Goal: Navigation & Orientation: Locate item on page

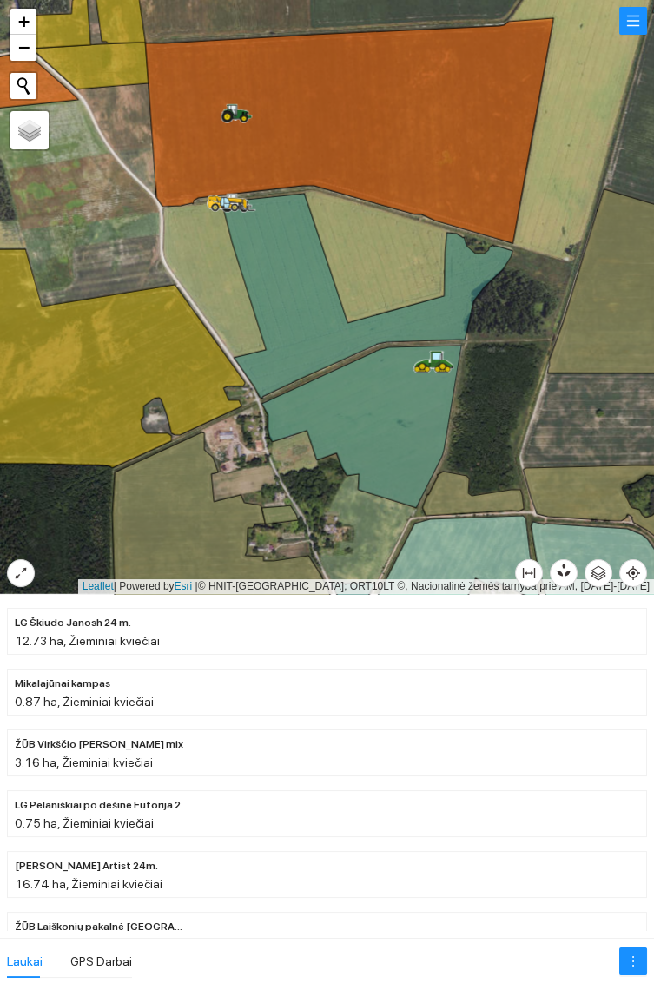
click at [389, 432] on icon at bounding box center [361, 426] width 200 height 162
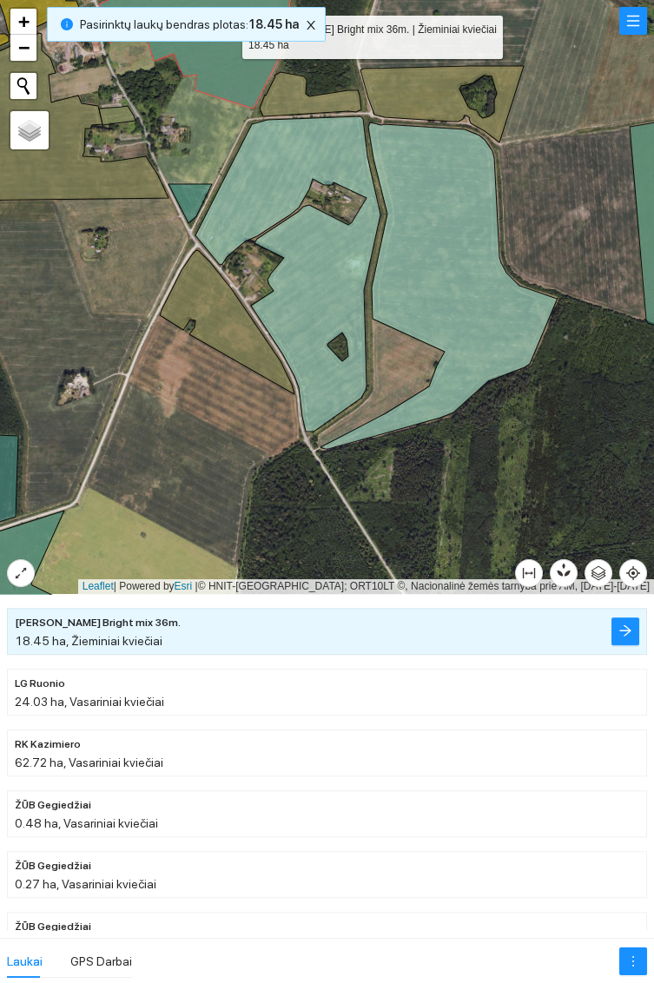
click at [319, 258] on icon at bounding box center [287, 273] width 185 height 315
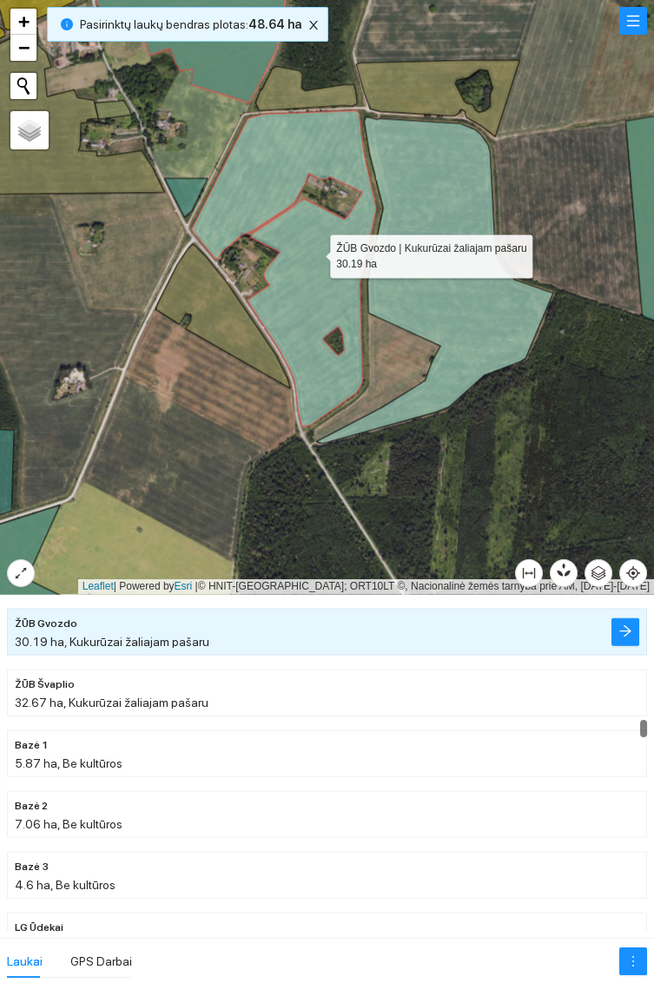
click at [469, 314] on icon at bounding box center [434, 279] width 237 height 326
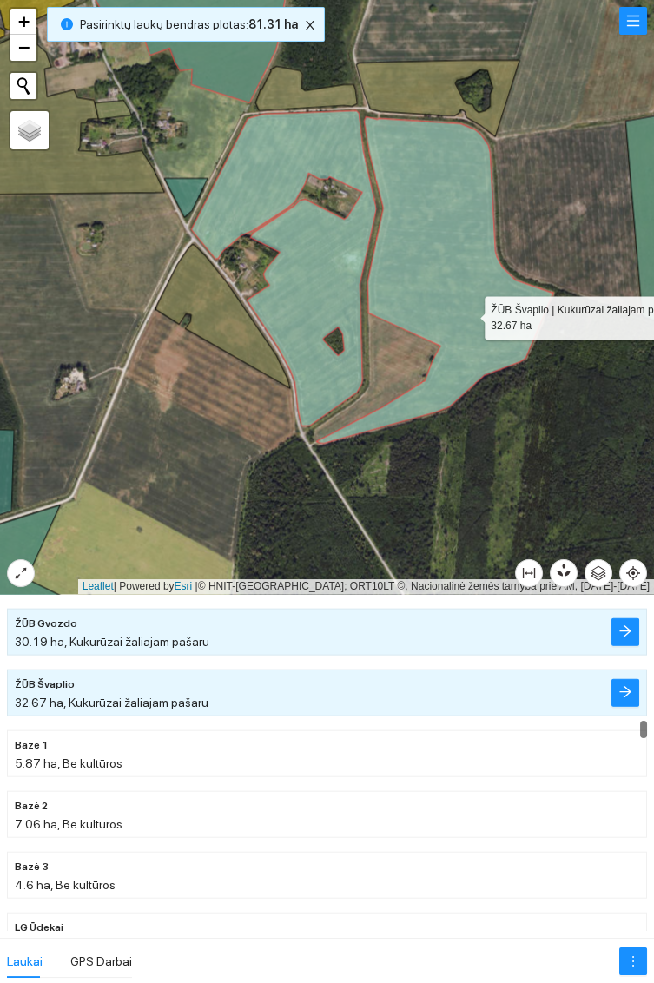
scroll to position [6909, 0]
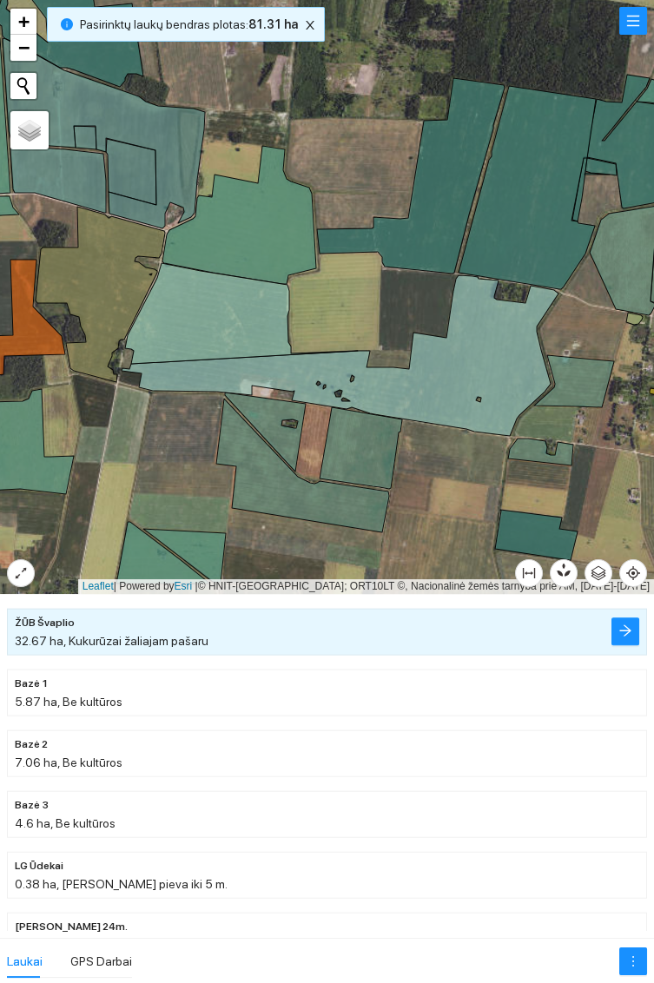
click at [230, 334] on icon at bounding box center [241, 313] width 233 height 101
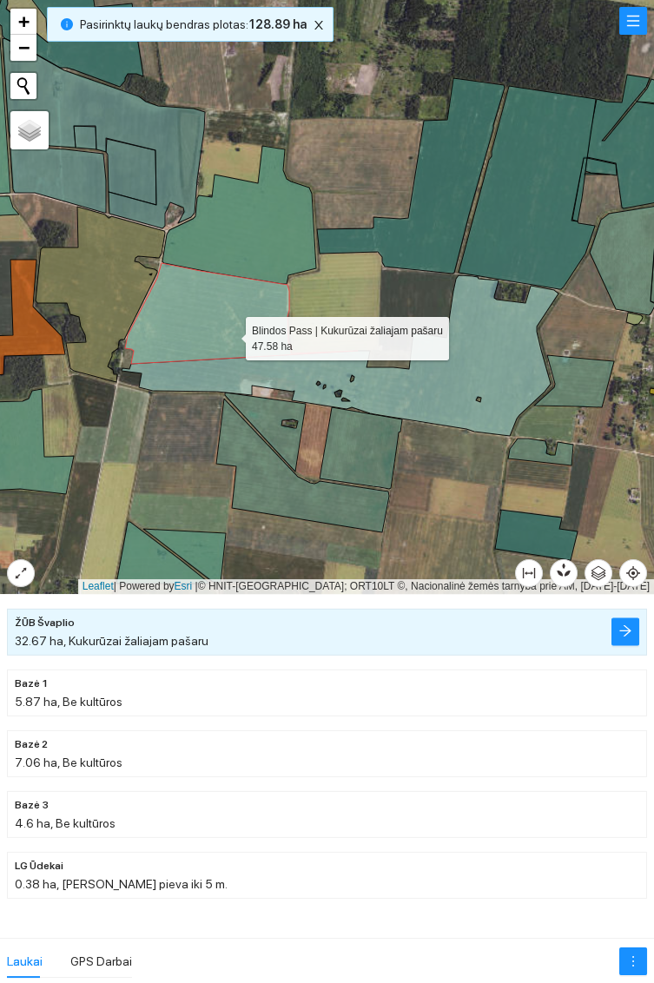
scroll to position [6787, 0]
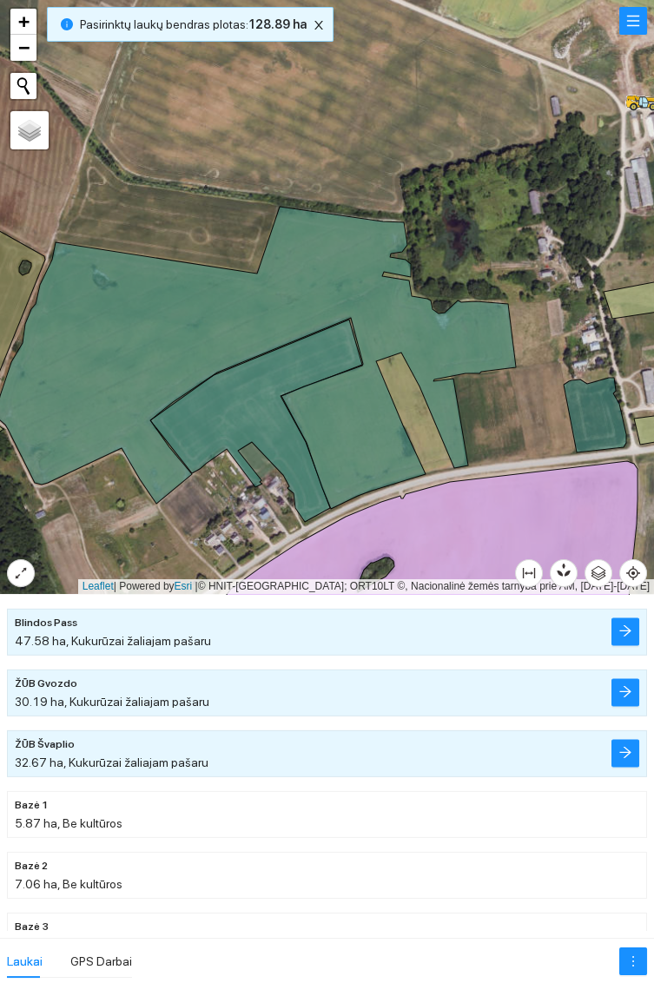
click at [240, 392] on icon at bounding box center [256, 420] width 212 height 202
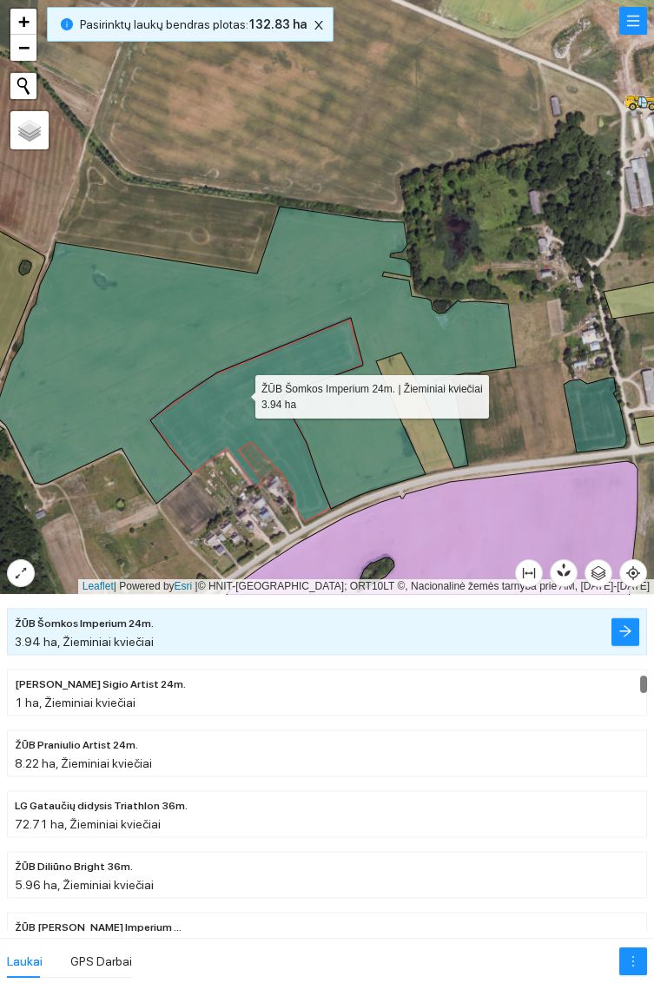
click at [145, 331] on icon at bounding box center [256, 358] width 518 height 302
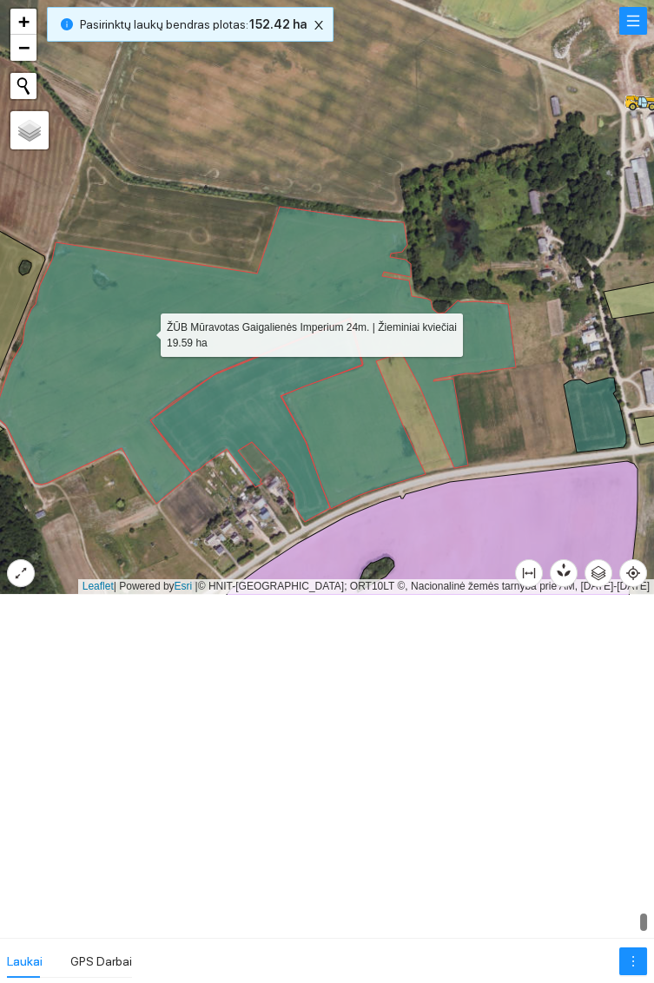
scroll to position [17973, 0]
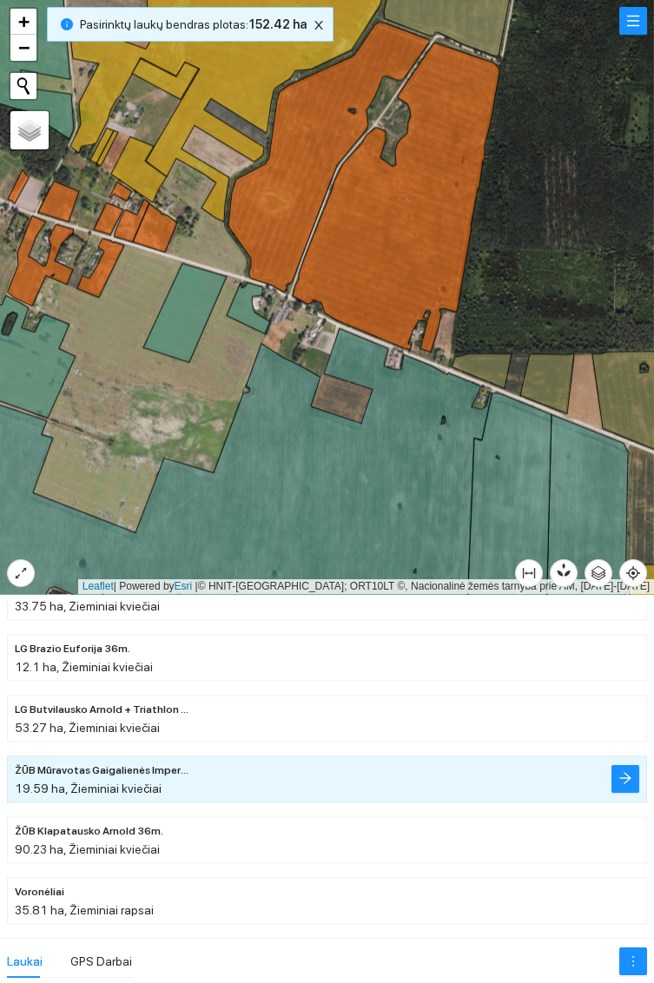
click at [268, 199] on icon at bounding box center [328, 157] width 201 height 270
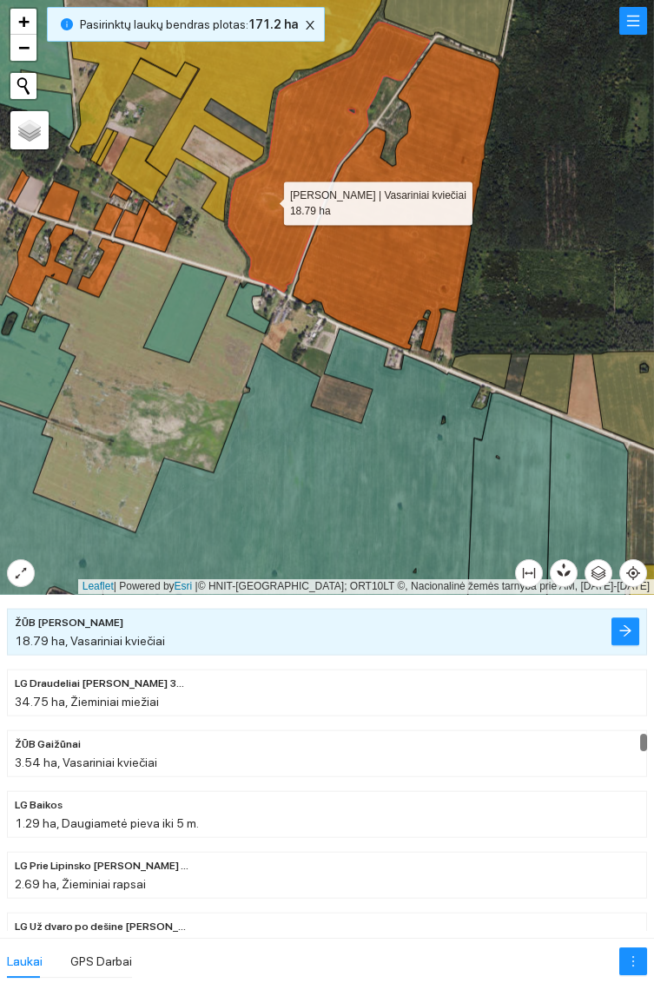
click at [393, 280] on icon at bounding box center [395, 197] width 207 height 309
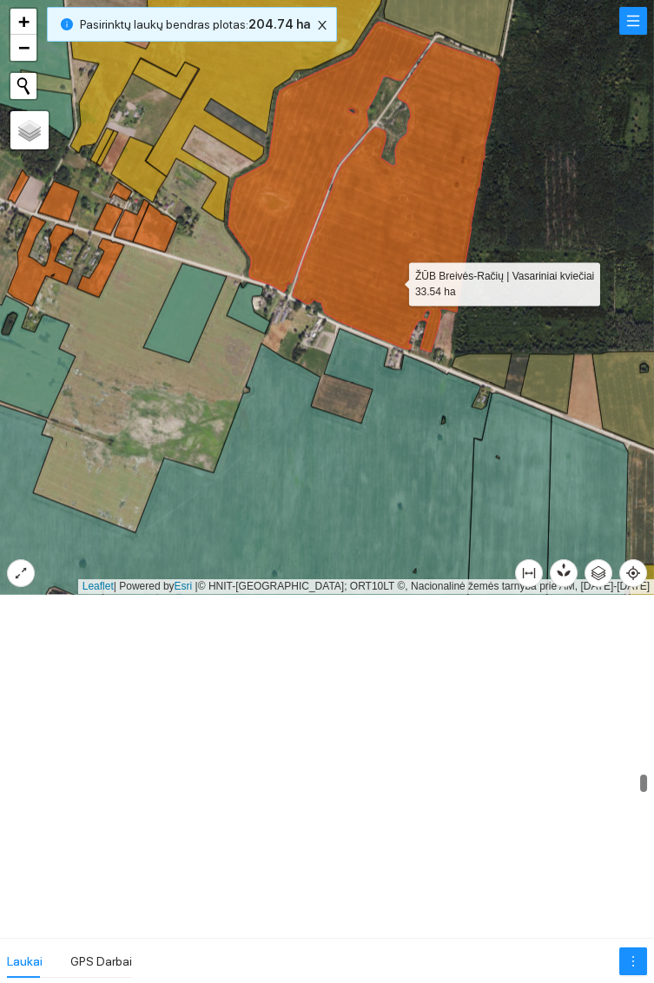
scroll to position [10003, 0]
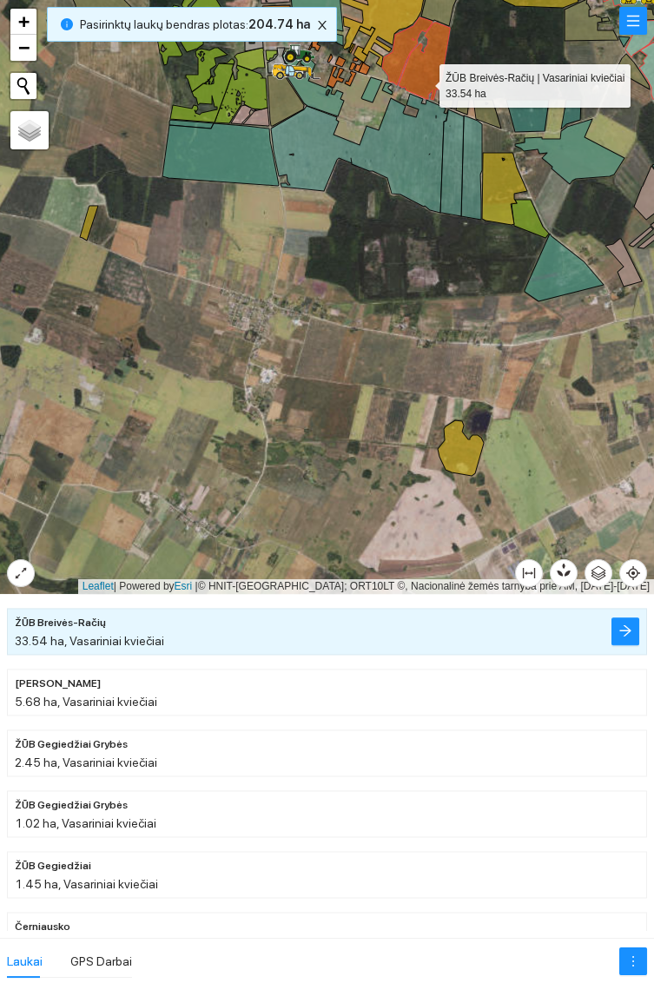
click at [470, 450] on icon at bounding box center [460, 448] width 46 height 56
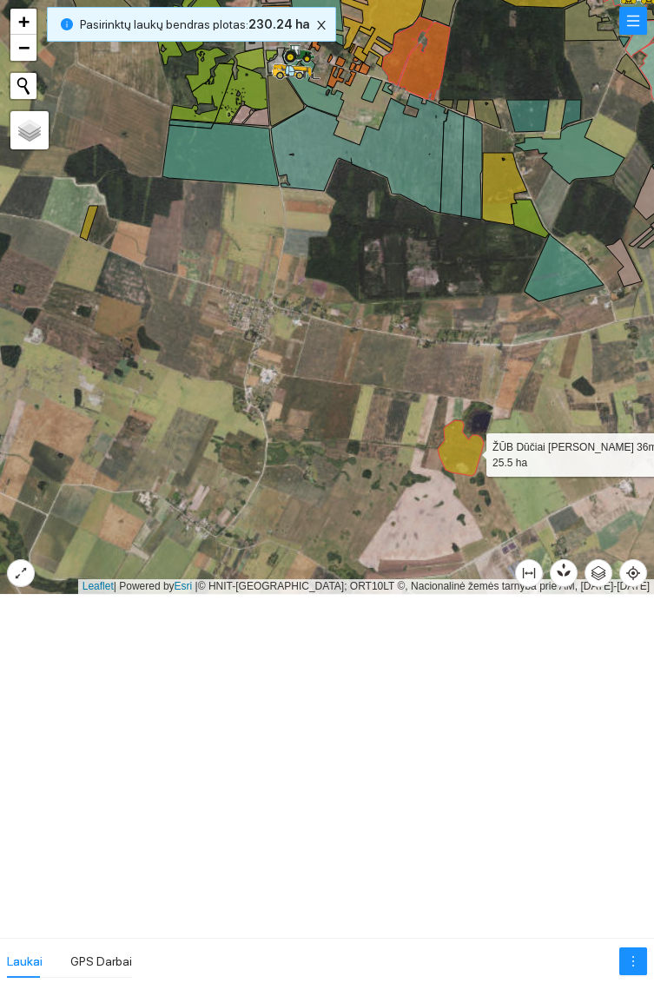
scroll to position [2546, 0]
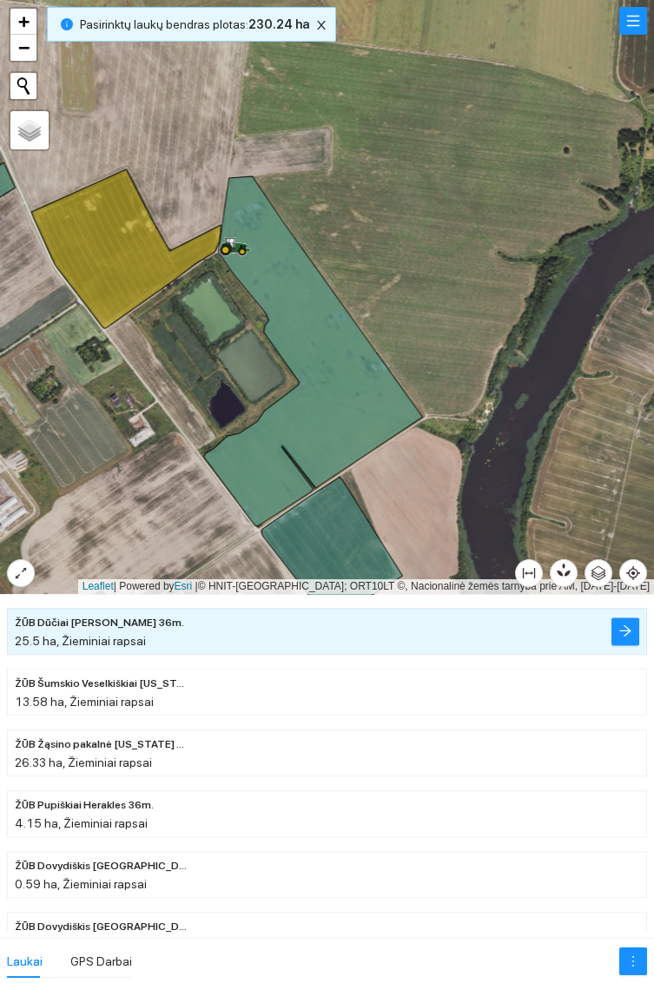
click at [339, 391] on icon at bounding box center [312, 351] width 219 height 350
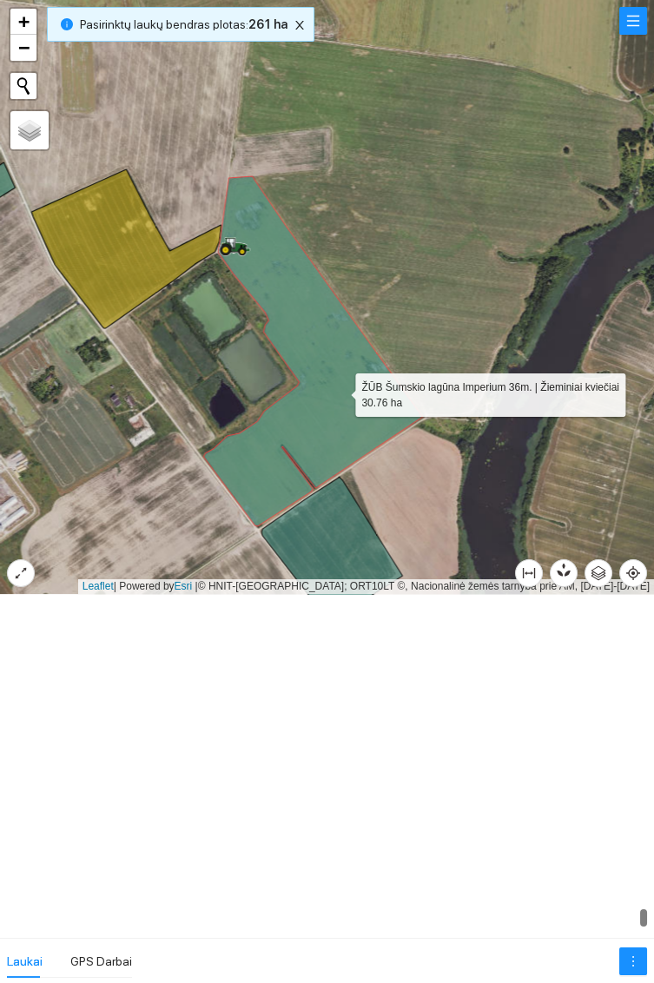
scroll to position [17761, 0]
